Goal: Information Seeking & Learning: Learn about a topic

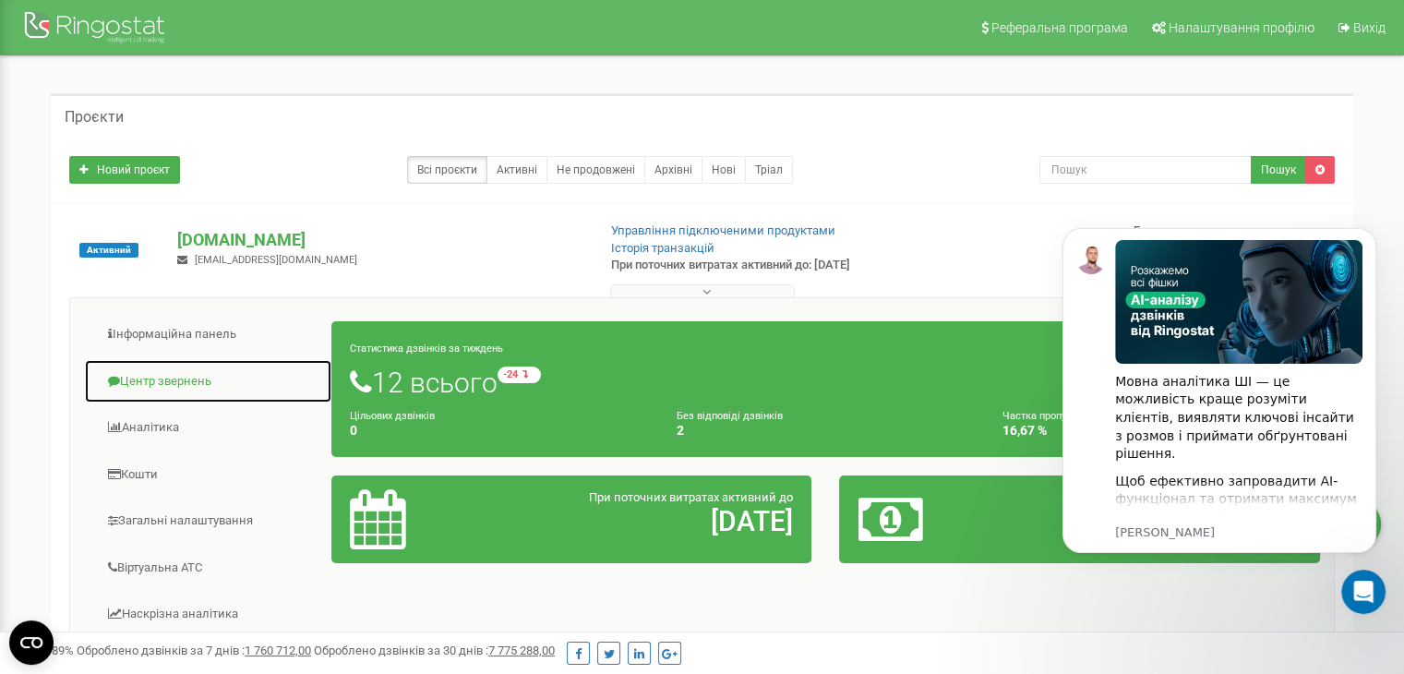
click at [180, 374] on link "Центр звернень" at bounding box center [208, 381] width 248 height 45
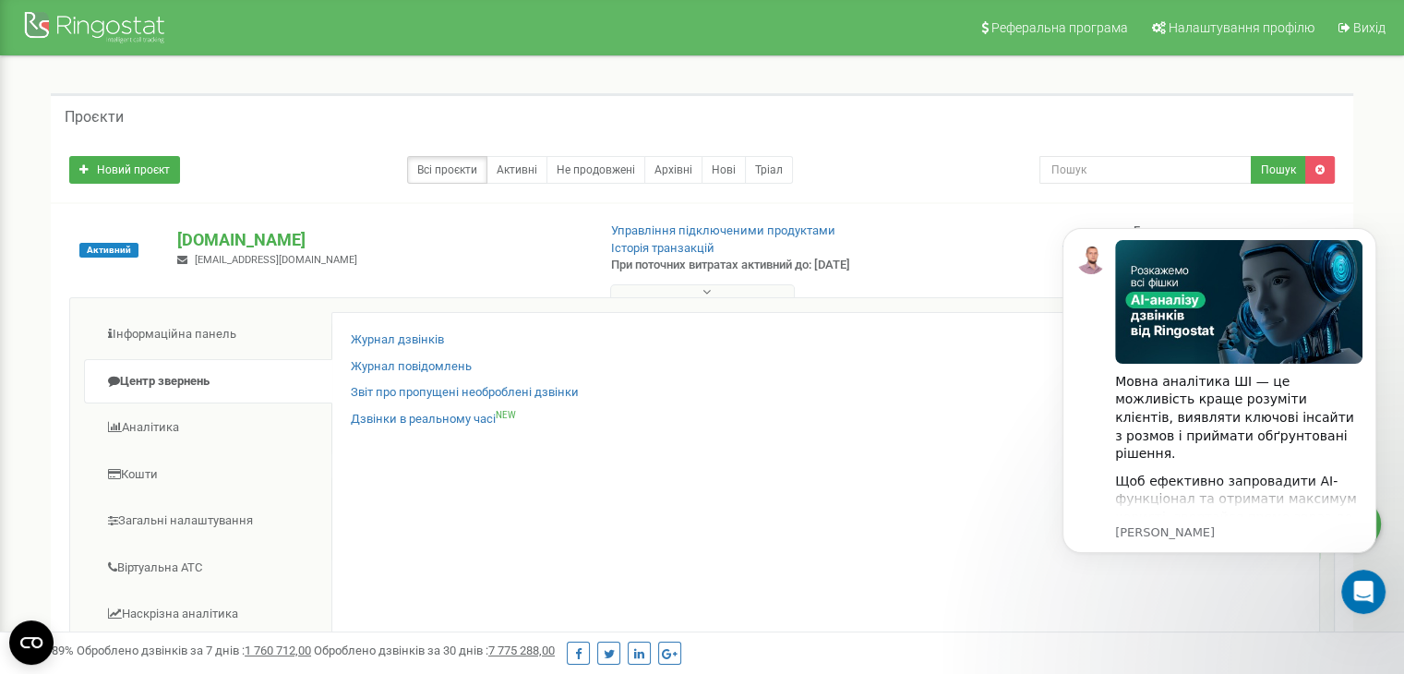
click at [420, 350] on div "Журнал дзвінків" at bounding box center [826, 344] width 950 height 27
click at [424, 341] on link "Журнал дзвінків" at bounding box center [397, 340] width 93 height 18
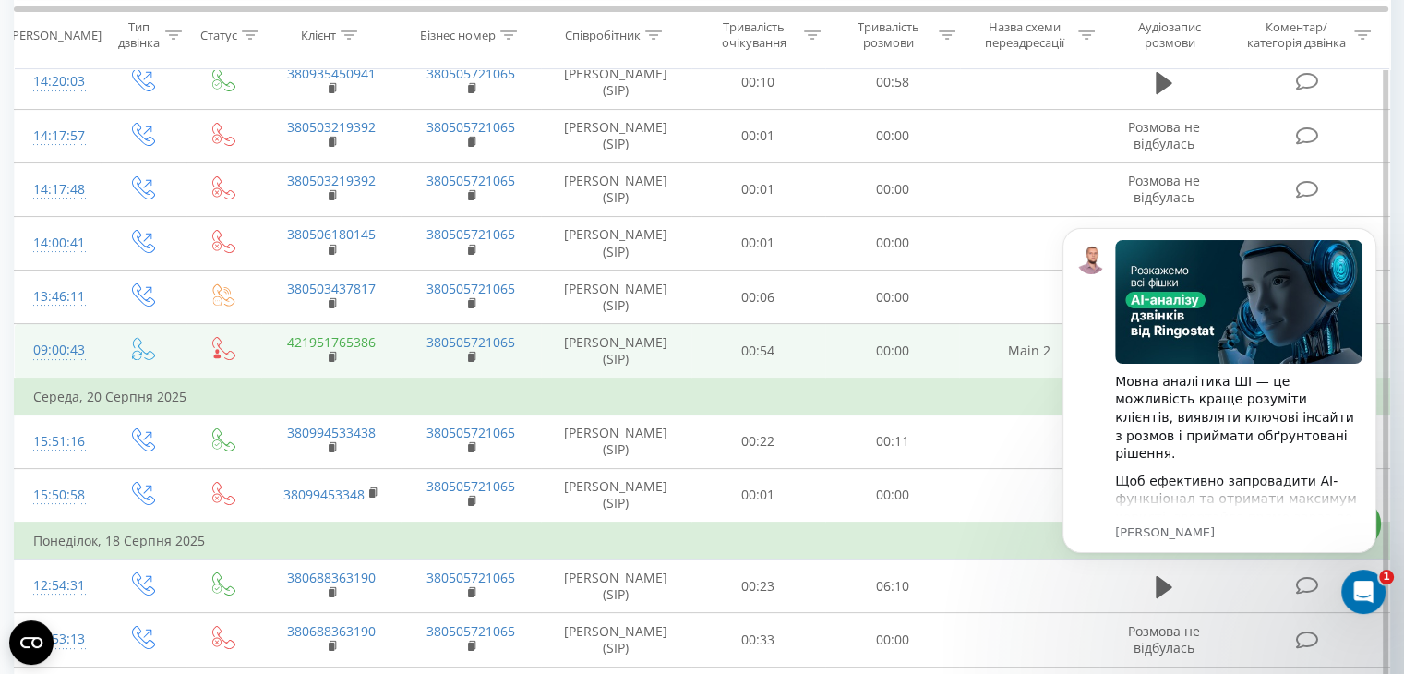
scroll to position [277, 0]
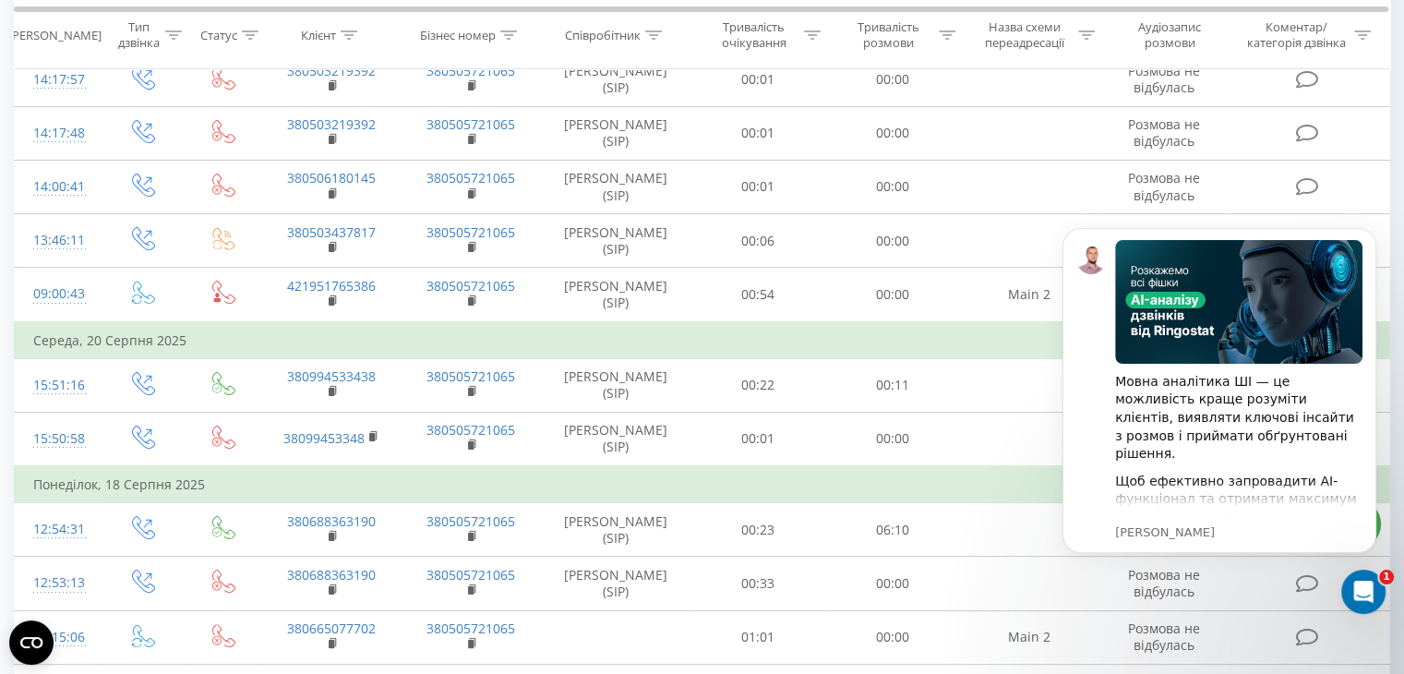
click at [1395, 171] on div "Всі дзвінки Основний Графік Експорт .csv .xls .xlsx [DATE] - [DATE] Коли дані м…" at bounding box center [702, 650] width 1404 height 1744
click at [1383, 615] on body "Мовна аналітика ШІ — це можливість краще розуміти клієнтів, виявляти ключові ін…" at bounding box center [1219, 412] width 354 height 409
click at [1372, 234] on icon "Dismiss notification" at bounding box center [1371, 233] width 10 height 10
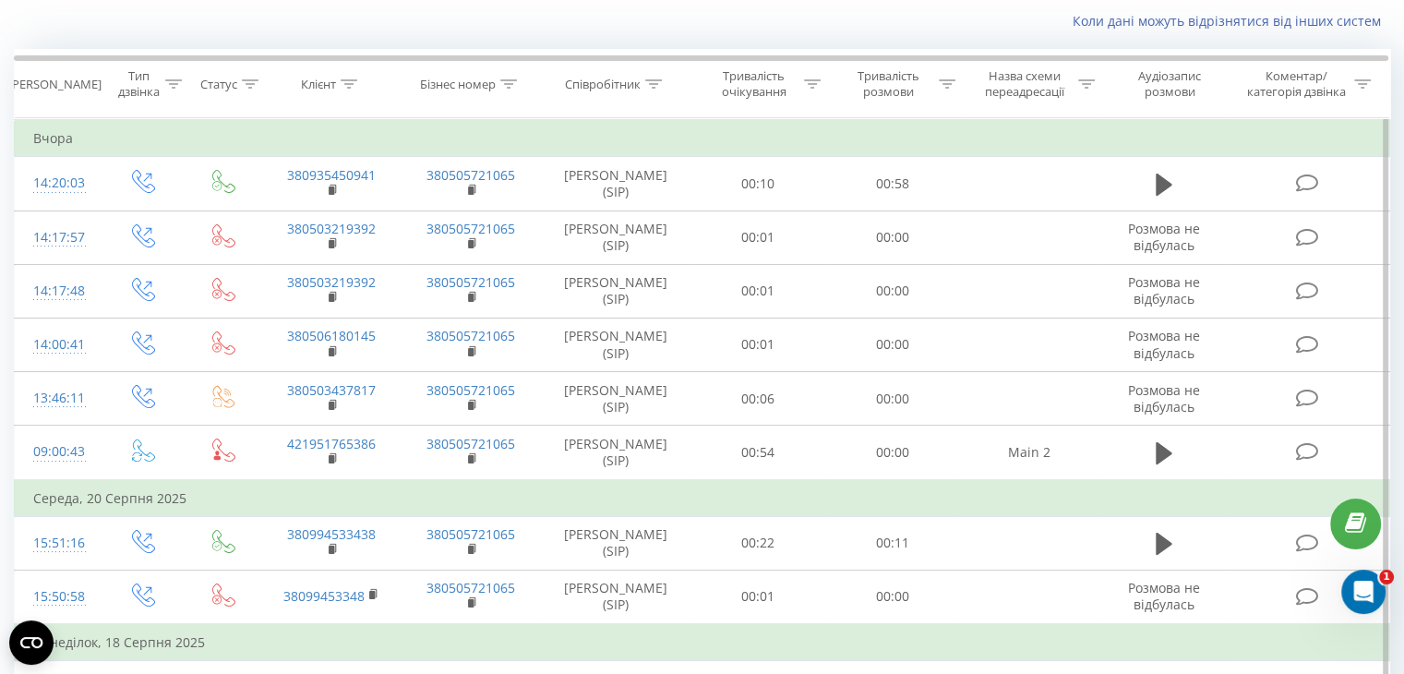
scroll to position [0, 0]
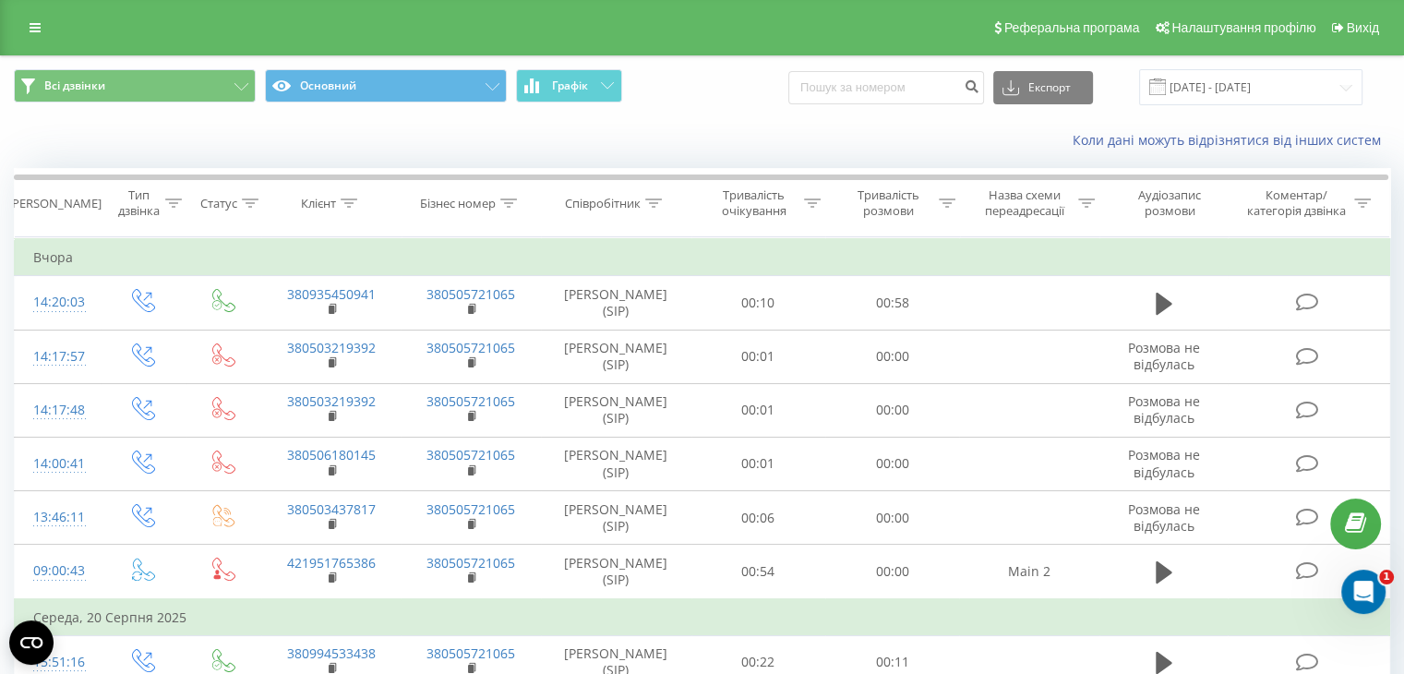
click at [735, 128] on div "Коли дані можуть відрізнятися вiд інших систем" at bounding box center [702, 140] width 1402 height 44
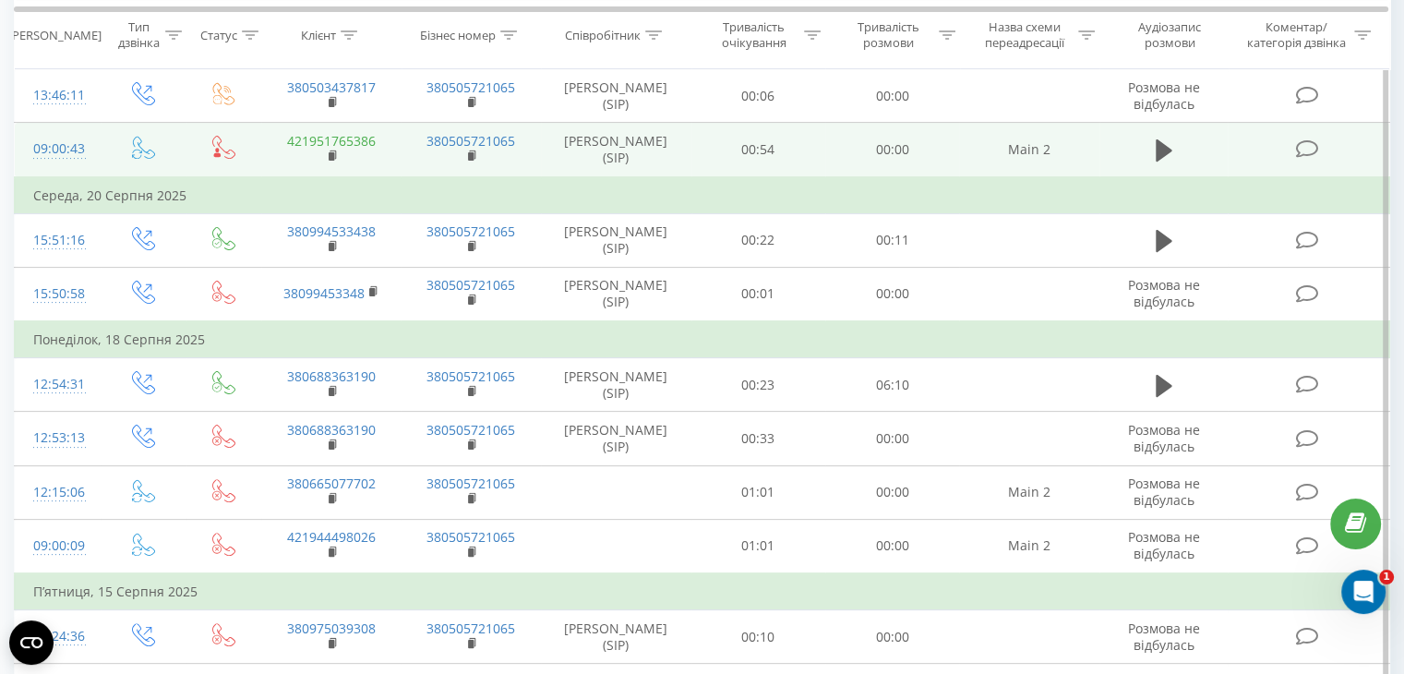
scroll to position [554, 0]
